Goal: Task Accomplishment & Management: Manage account settings

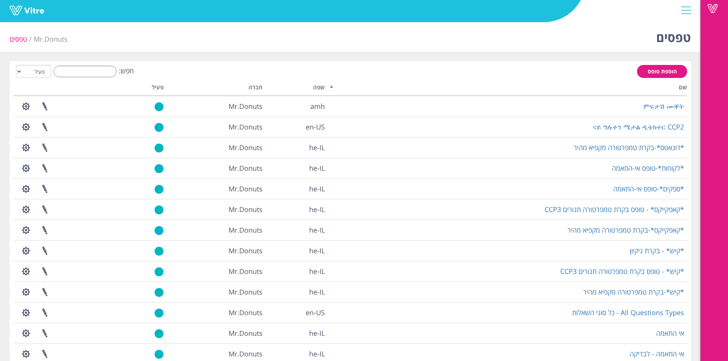
click at [102, 63] on div "הוספת טופס חפש: הכל פעיל לא פעיל מעבד... שם שפה חברה פעיל ምፍታሽ ሙቐት amh Mr.Donut…" at bounding box center [351, 246] width 682 height 370
click at [106, 69] on input "חפש:" at bounding box center [85, 71] width 63 height 11
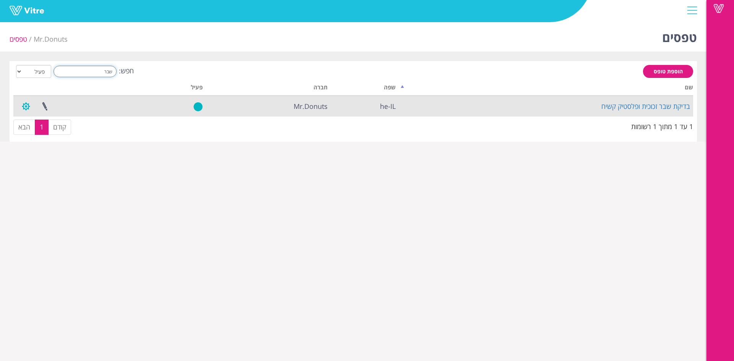
type input "שבר"
drag, startPoint x: 31, startPoint y: 109, endPoint x: 31, endPoint y: 114, distance: 4.2
click at [31, 109] on button "button" at bounding box center [25, 106] width 19 height 20
click at [57, 135] on link "הגדרת משתמשים" at bounding box center [47, 135] width 60 height 10
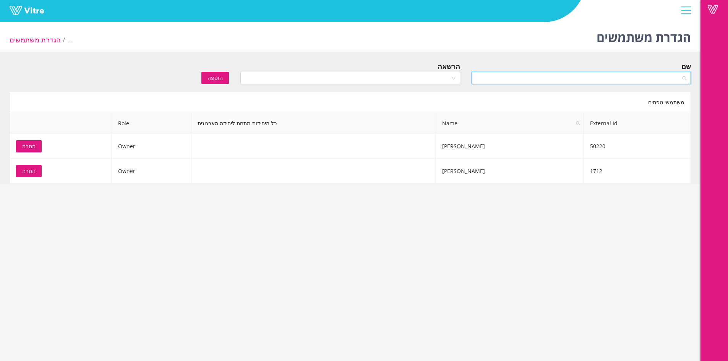
click at [563, 83] on input "search" at bounding box center [578, 77] width 205 height 11
type input "איתי"
click at [568, 90] on div "איתי רוברט" at bounding box center [581, 93] width 210 height 8
click at [455, 78] on div at bounding box center [349, 78] width 219 height 12
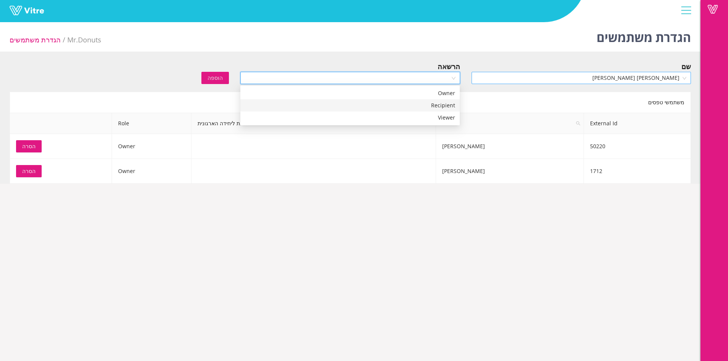
click at [524, 77] on span "איתי רוברט" at bounding box center [581, 77] width 210 height 11
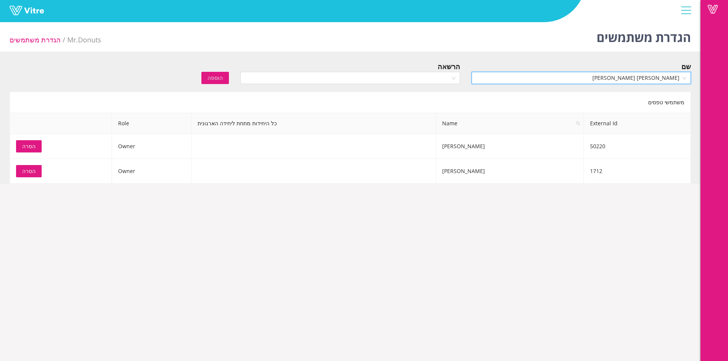
click at [524, 77] on span "[PERSON_NAME] [PERSON_NAME]" at bounding box center [581, 77] width 210 height 11
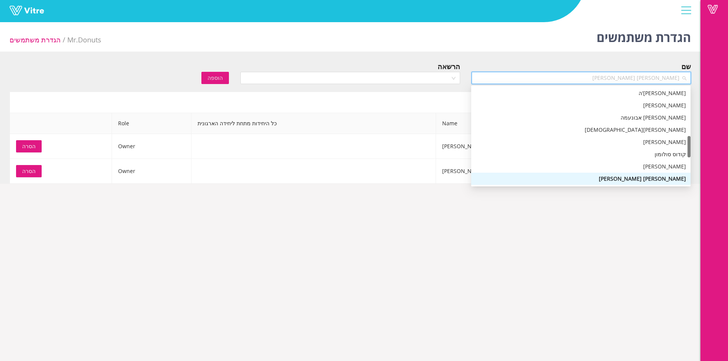
click at [528, 68] on div "שם" at bounding box center [581, 66] width 219 height 11
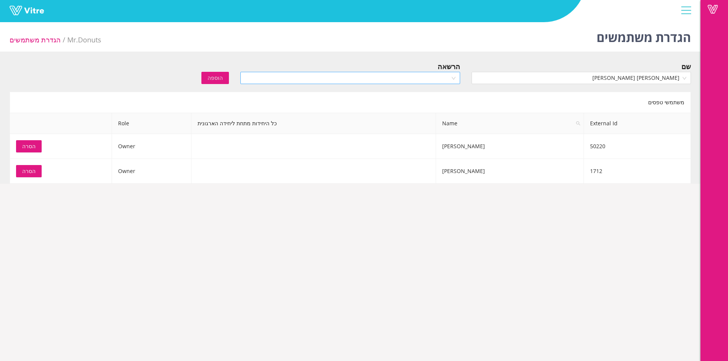
click at [450, 72] on div at bounding box center [349, 78] width 219 height 12
click at [516, 80] on span "איתי רוברט" at bounding box center [581, 77] width 210 height 11
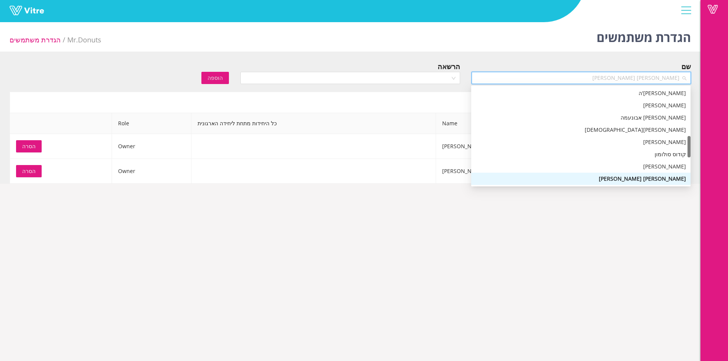
click at [556, 44] on div "הגדרת משתמשים Mr.Donuts הגדרת משתמשים" at bounding box center [350, 35] width 701 height 32
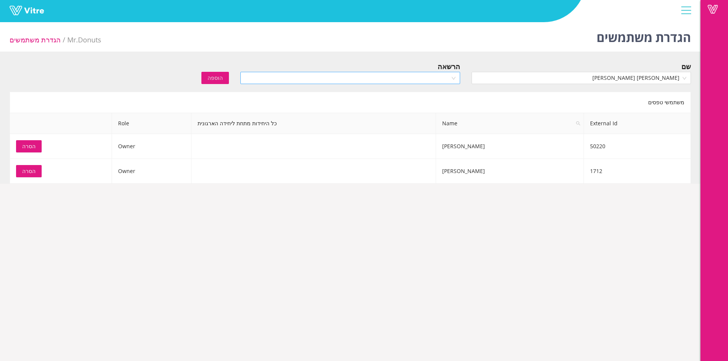
click at [440, 77] on input "search" at bounding box center [347, 77] width 205 height 11
click at [451, 108] on div "Recipient" at bounding box center [350, 105] width 210 height 8
click at [221, 76] on span "הוספה" at bounding box center [215, 78] width 15 height 8
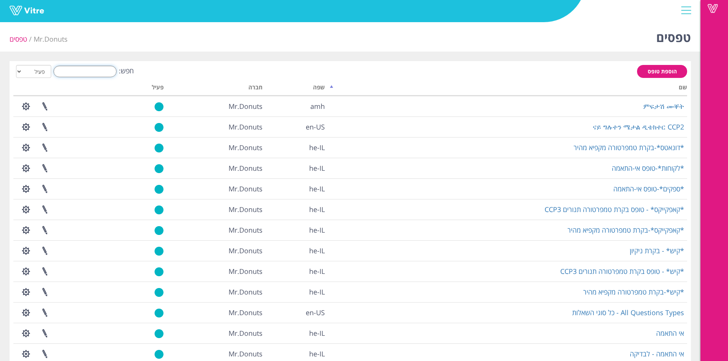
click at [113, 68] on input "חפש:" at bounding box center [85, 71] width 63 height 11
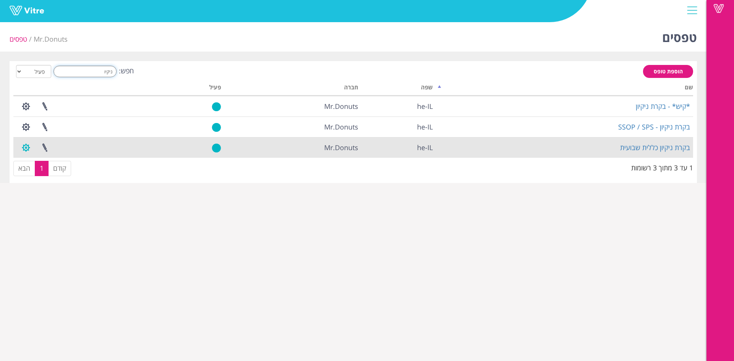
type input "ניקיו"
click at [28, 149] on button "button" at bounding box center [25, 148] width 19 height 20
click at [60, 177] on link "הגדרת משתמשים" at bounding box center [47, 176] width 60 height 10
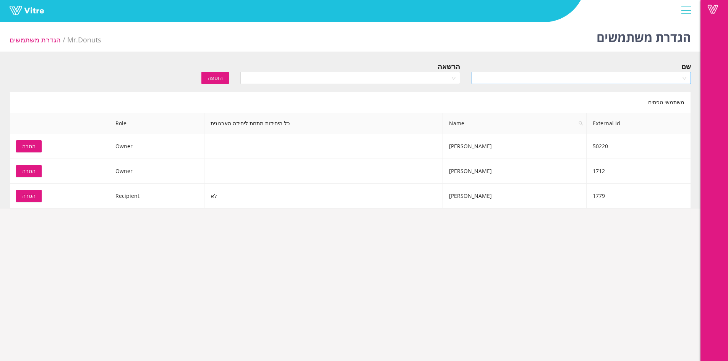
click at [593, 75] on input "search" at bounding box center [578, 77] width 205 height 11
type input "איתי"
click at [615, 87] on body "Vitre הגדרת משתמשים Mr.Donuts הגדרת משתמשים שם הרשאה הוספה משתמשי טפסים Externa…" at bounding box center [364, 199] width 728 height 361
click at [517, 77] on input "search" at bounding box center [578, 77] width 205 height 11
type input "איתי"
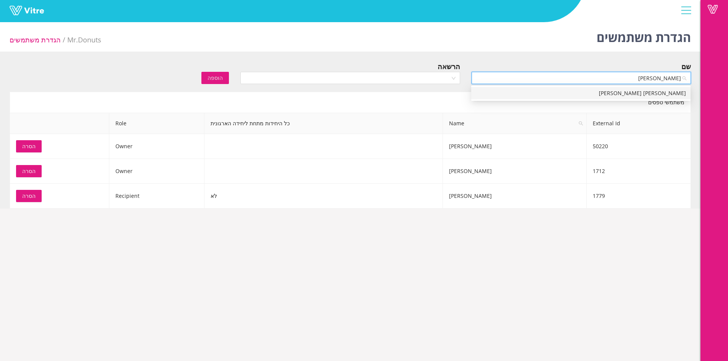
click at [598, 98] on div "איתי רוברט" at bounding box center [580, 93] width 219 height 12
click at [434, 75] on input "search" at bounding box center [347, 77] width 205 height 11
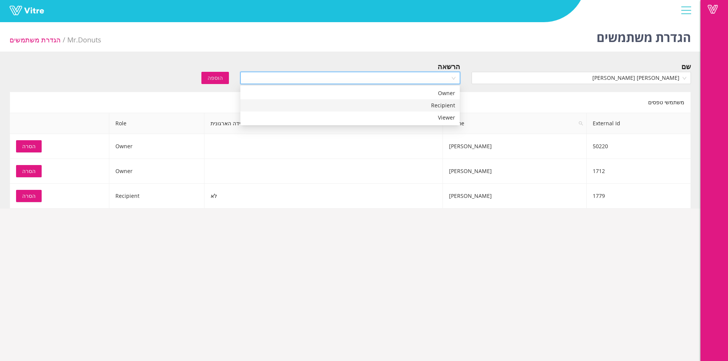
click at [440, 109] on div "Recipient" at bounding box center [350, 105] width 210 height 8
click at [224, 76] on button "הוספה" at bounding box center [215, 78] width 28 height 12
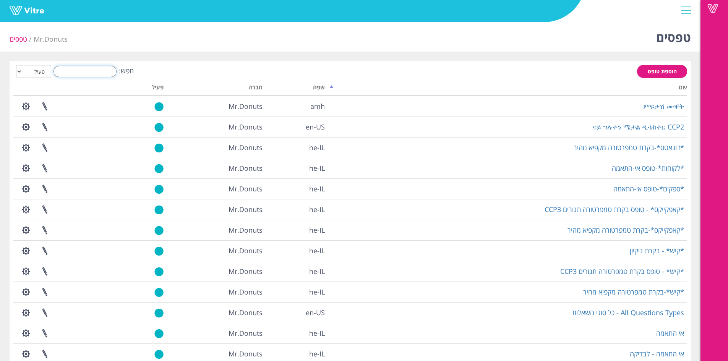
click at [108, 71] on input "חפש:" at bounding box center [85, 71] width 63 height 11
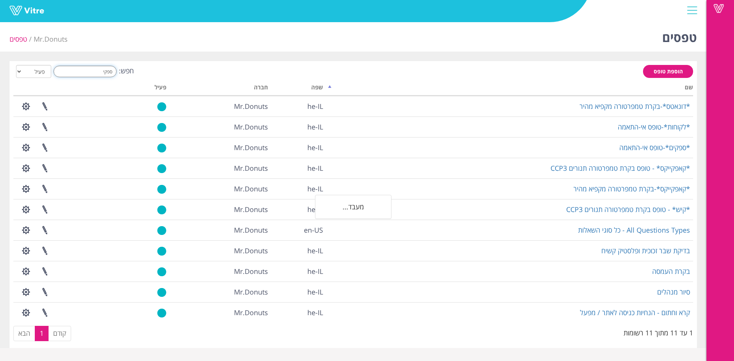
type input "ספקים"
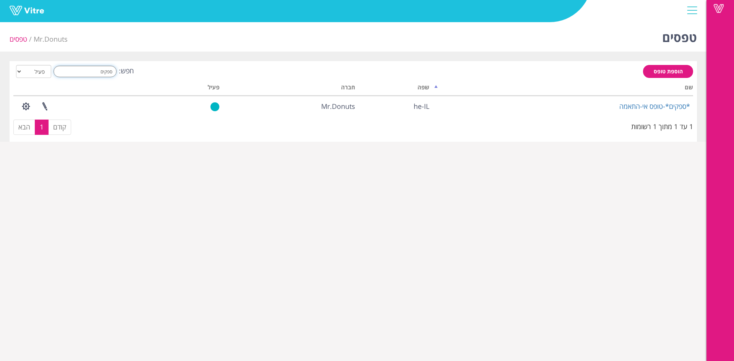
click at [107, 73] on input "ספקים" at bounding box center [85, 71] width 63 height 11
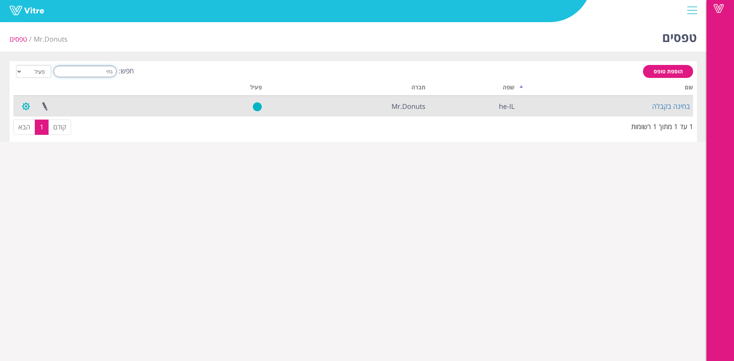
type input "בחי"
click at [31, 107] on button "button" at bounding box center [25, 106] width 19 height 20
click at [63, 136] on link "הגדרת משתמשים" at bounding box center [47, 135] width 60 height 10
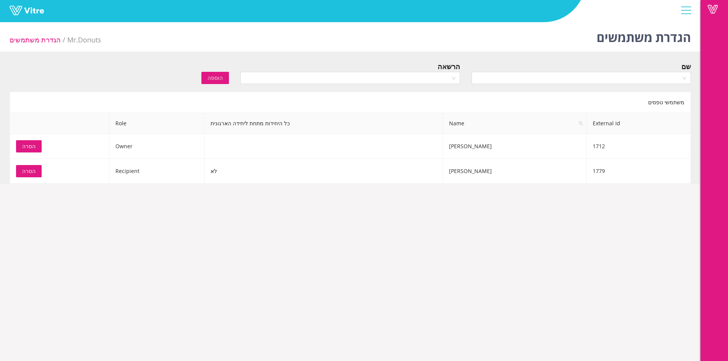
click at [514, 86] on div "שם" at bounding box center [581, 74] width 231 height 27
click at [521, 78] on input "search" at bounding box center [578, 77] width 205 height 11
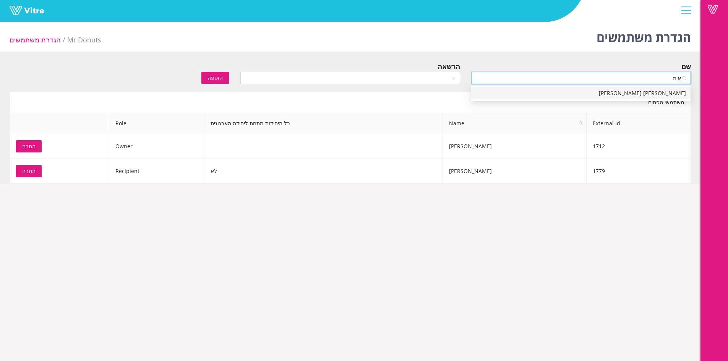
type input "איתי"
click at [615, 100] on body "Vitre הגדרת משתמשים Mr.Donuts הגדרת משתמשים שם הרשאה הוספה משתמשי טפסים Externa…" at bounding box center [364, 199] width 728 height 361
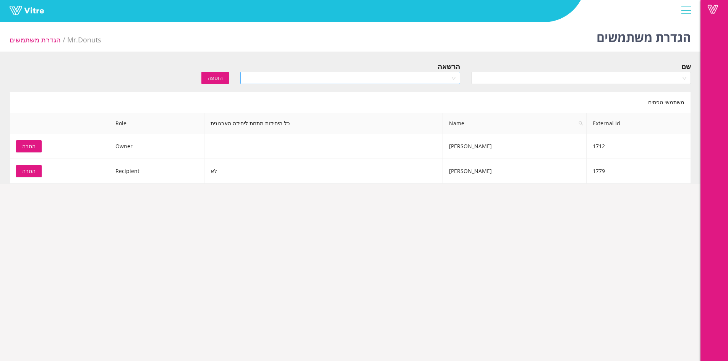
click at [449, 78] on input "search" at bounding box center [347, 77] width 205 height 11
click at [444, 106] on div "Recipient" at bounding box center [350, 105] width 210 height 8
click at [482, 78] on input "search" at bounding box center [578, 77] width 205 height 11
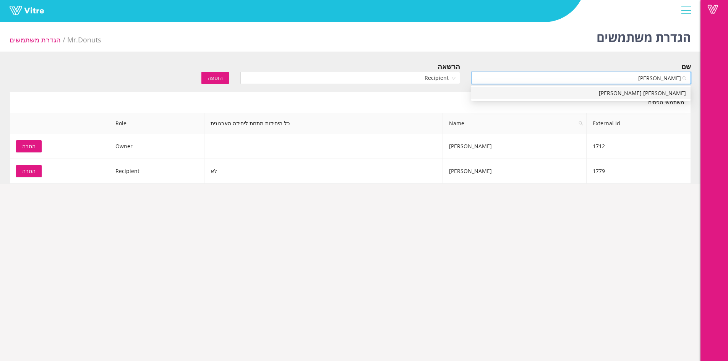
type input "איתי"
click at [581, 97] on div "איתי רוברט" at bounding box center [581, 93] width 210 height 8
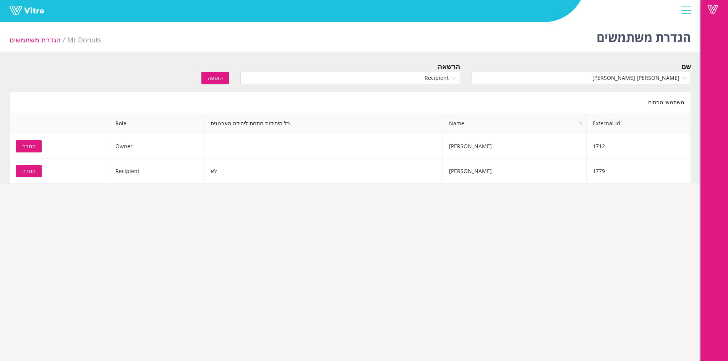
click at [213, 77] on span "הוספה" at bounding box center [215, 78] width 15 height 8
